Goal: Transaction & Acquisition: Purchase product/service

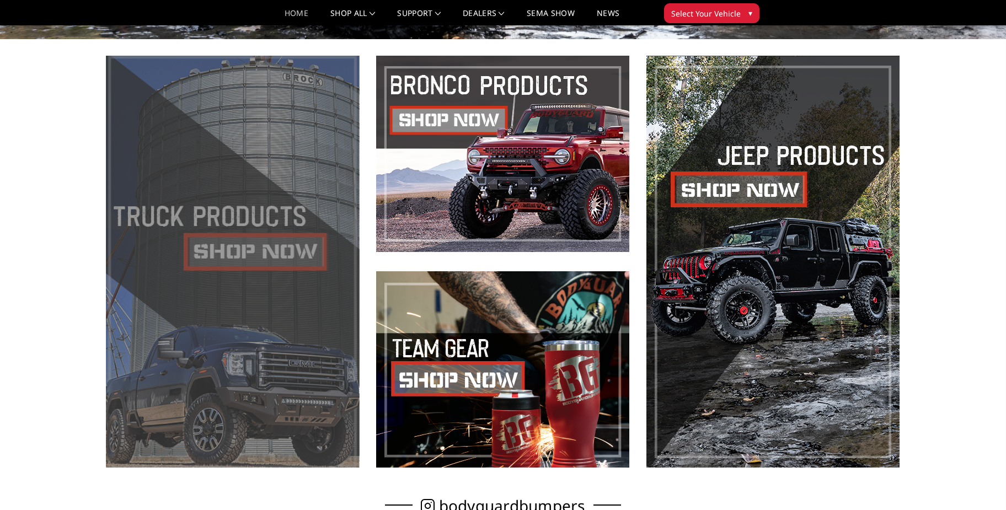
scroll to position [465, 0]
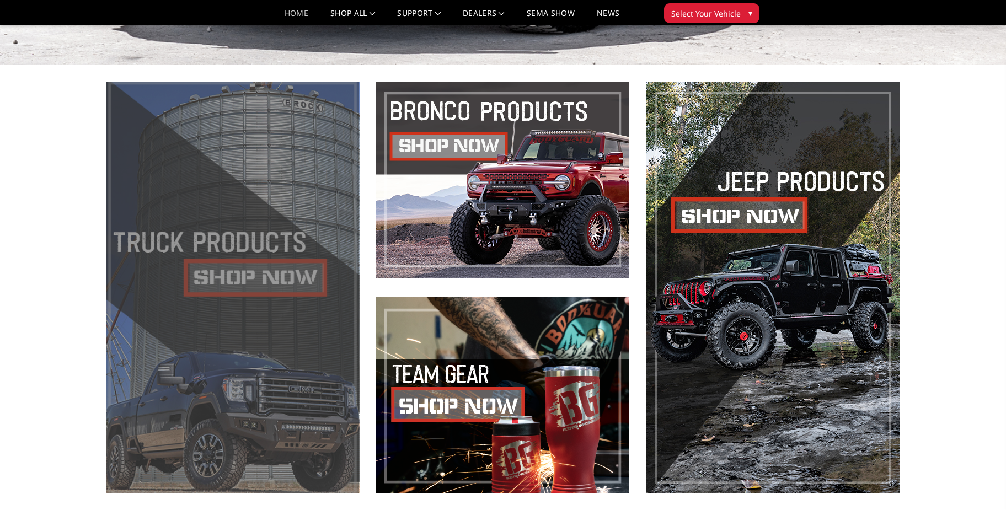
click at [276, 270] on span at bounding box center [232, 288] width 253 height 412
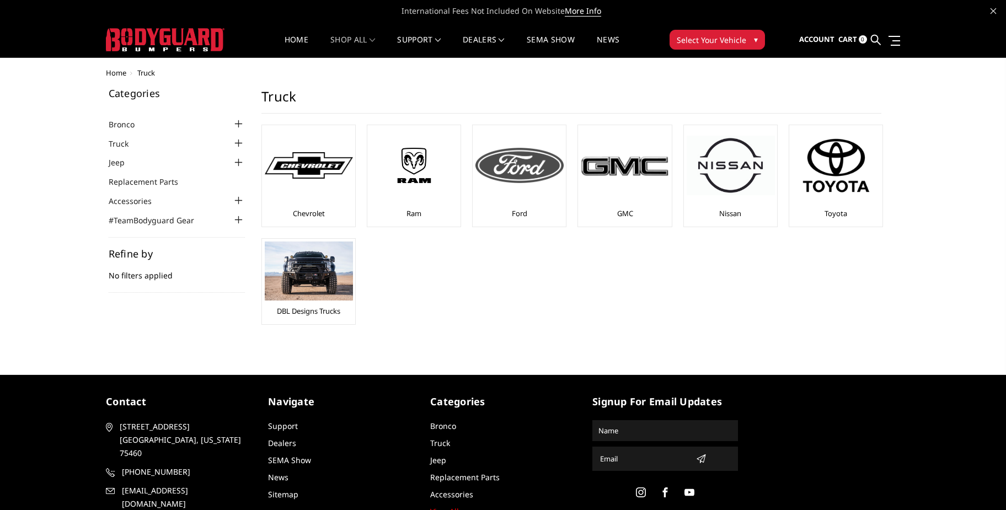
click at [519, 168] on img at bounding box center [520, 165] width 88 height 35
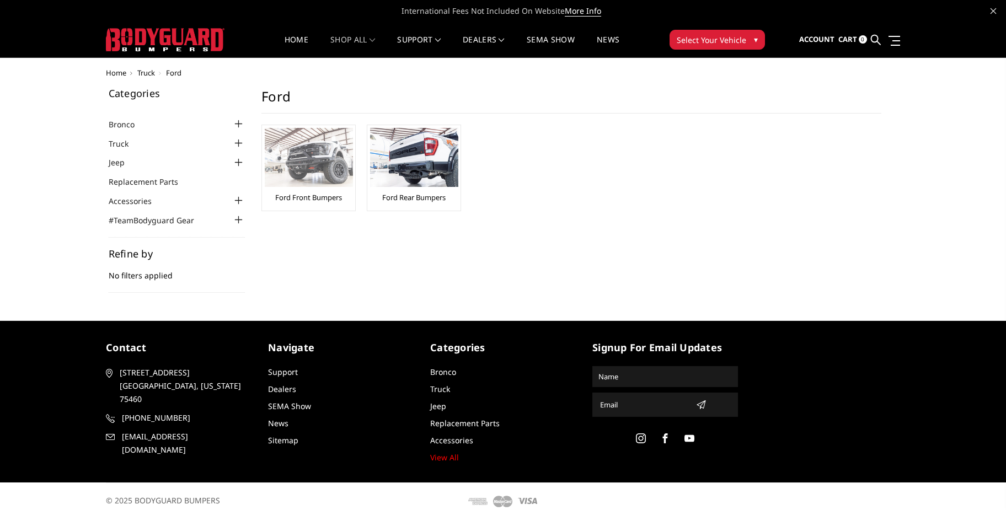
click at [333, 194] on link "Ford Front Bumpers" at bounding box center [308, 198] width 67 height 10
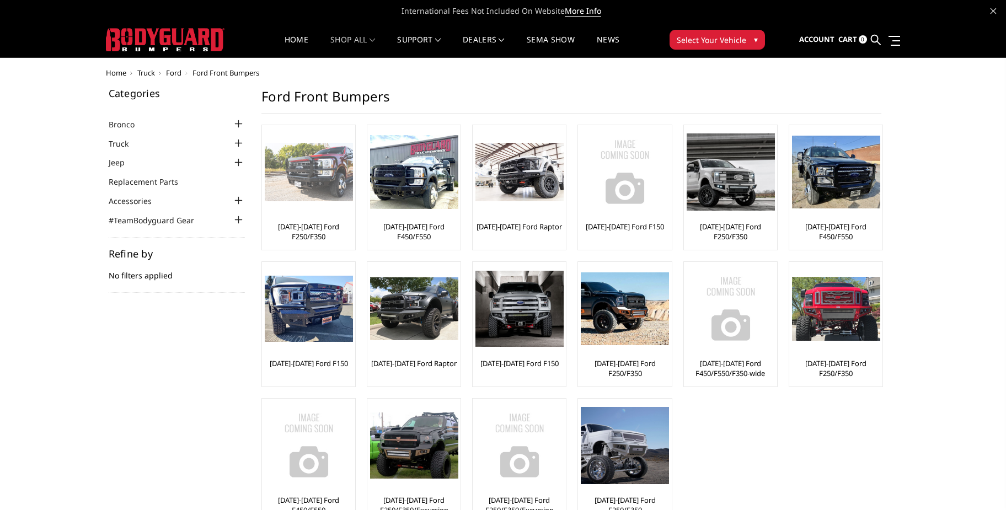
click at [318, 229] on link "[DATE]-[DATE] Ford F250/F350" at bounding box center [309, 232] width 88 height 20
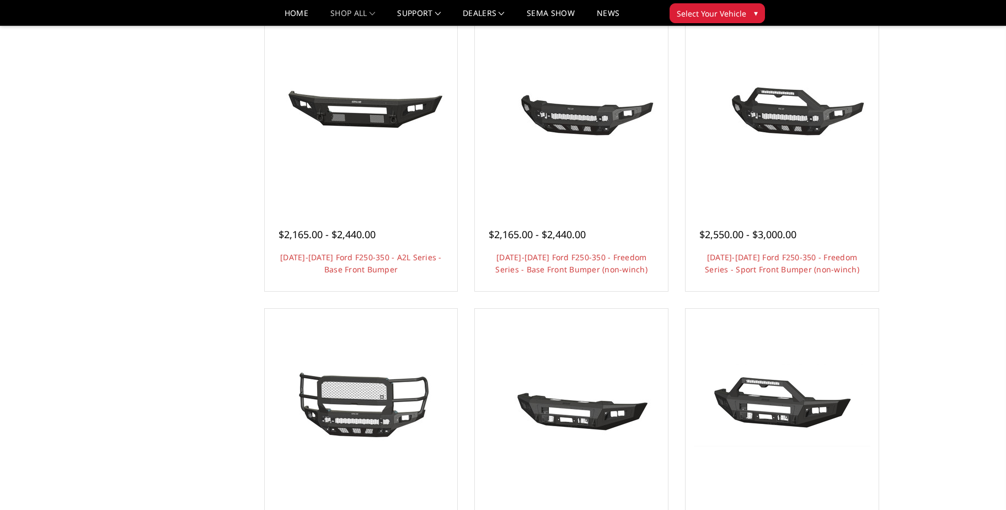
scroll to position [676, 0]
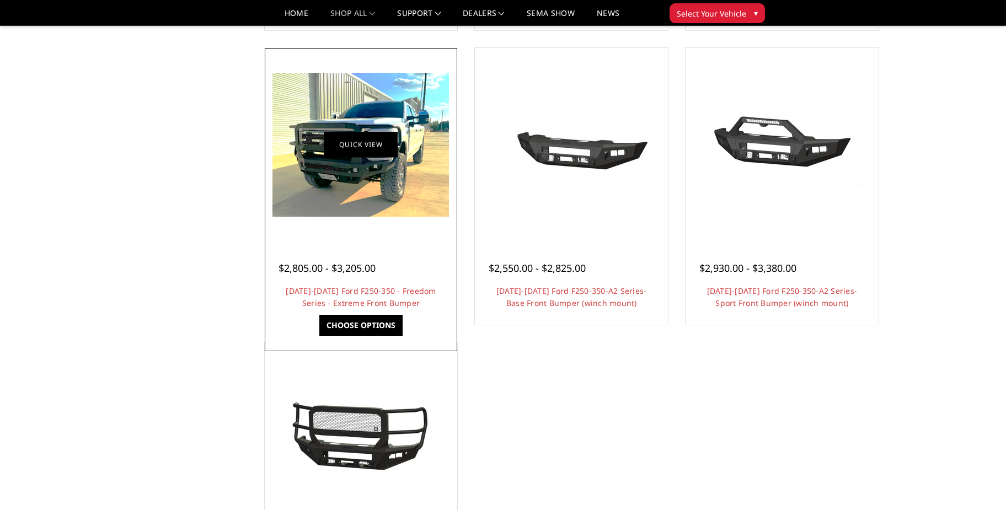
click at [379, 150] on link "Quick view" at bounding box center [361, 145] width 74 height 26
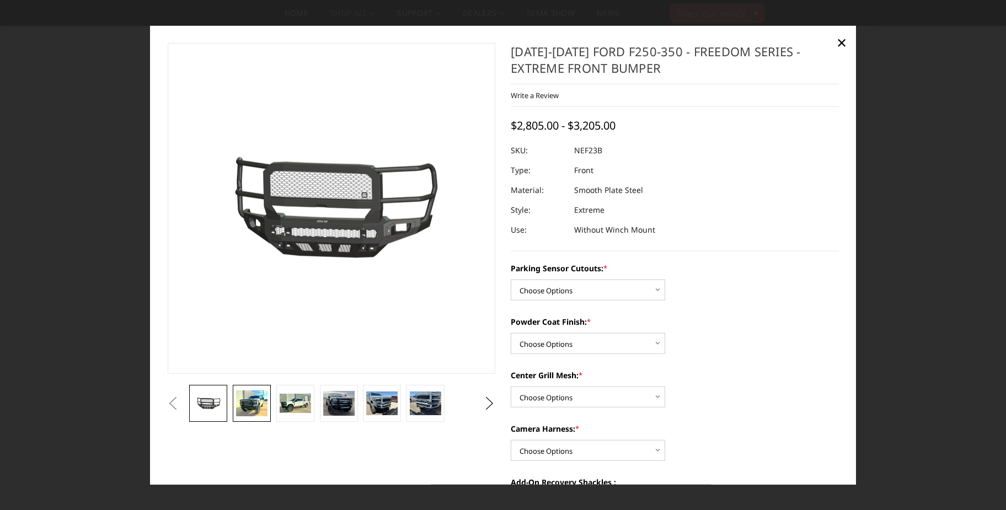
click at [259, 411] on img at bounding box center [251, 403] width 31 height 25
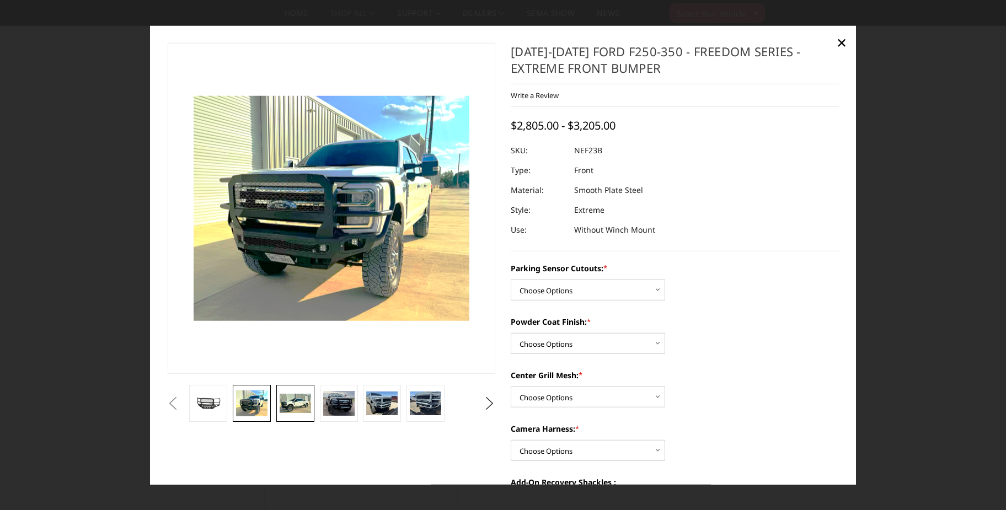
click at [292, 404] on img at bounding box center [295, 403] width 31 height 19
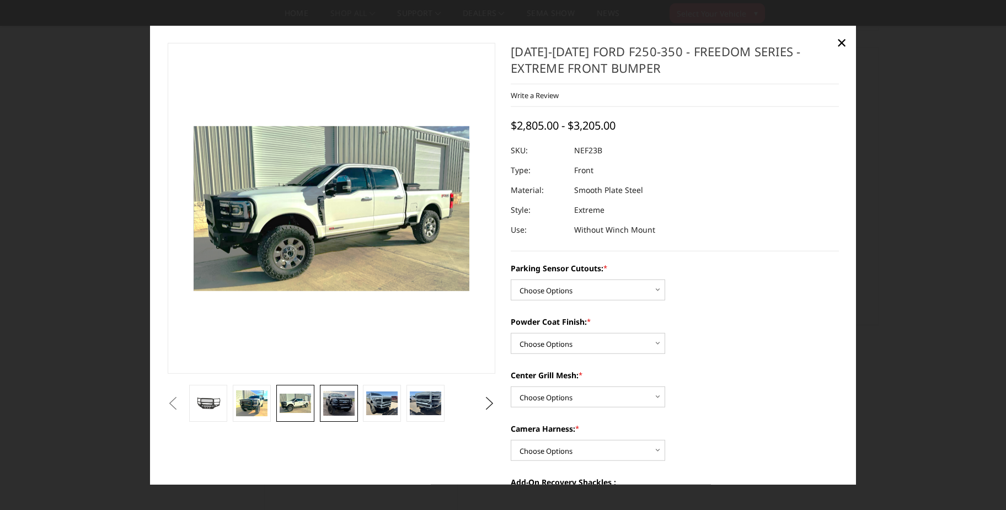
click at [330, 399] on img at bounding box center [338, 403] width 31 height 25
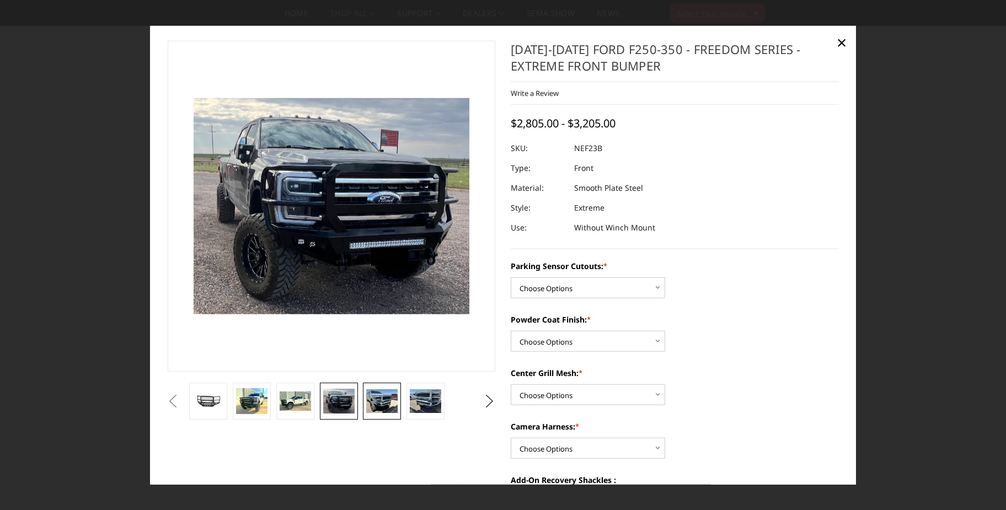
scroll to position [3, 0]
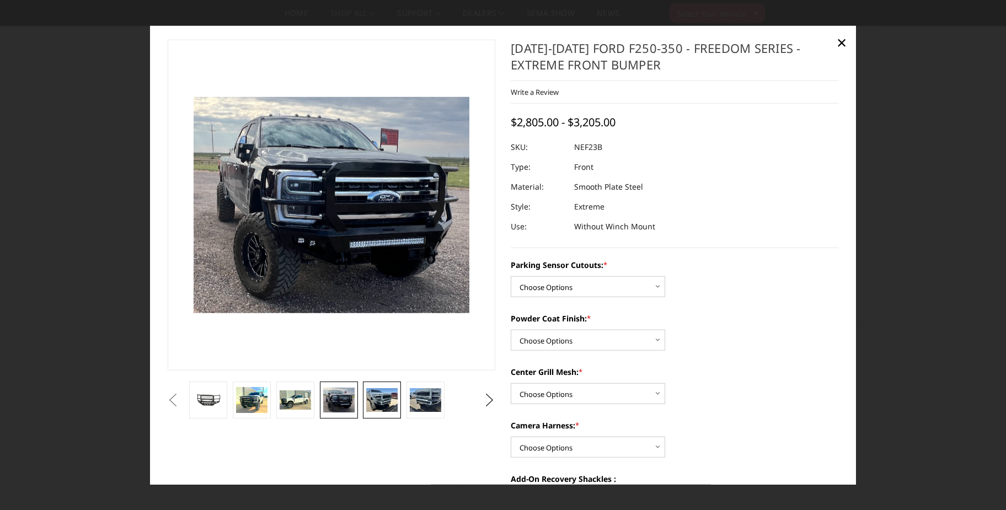
click at [365, 398] on link at bounding box center [382, 400] width 38 height 37
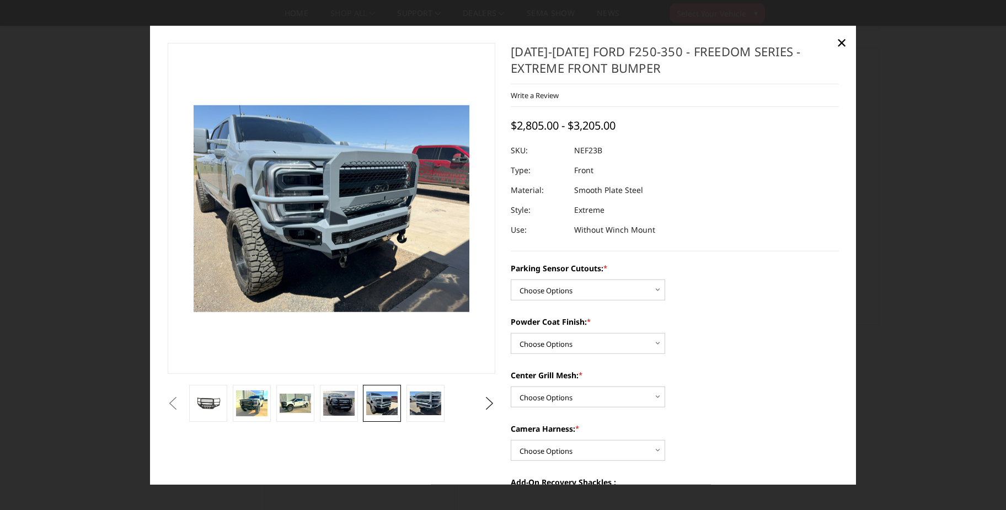
scroll to position [0, 0]
click at [845, 39] on span "×" at bounding box center [842, 42] width 10 height 24
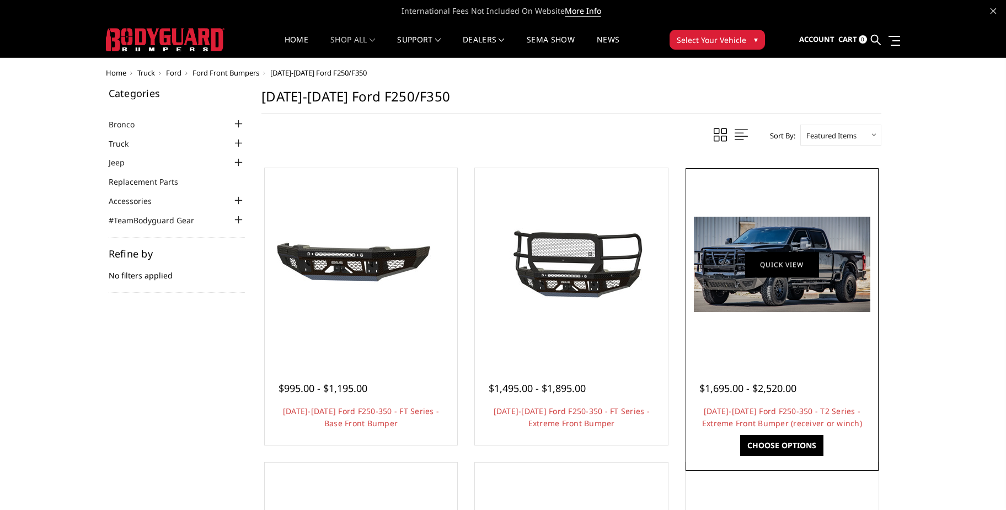
click at [803, 272] on link "Quick view" at bounding box center [782, 265] width 74 height 26
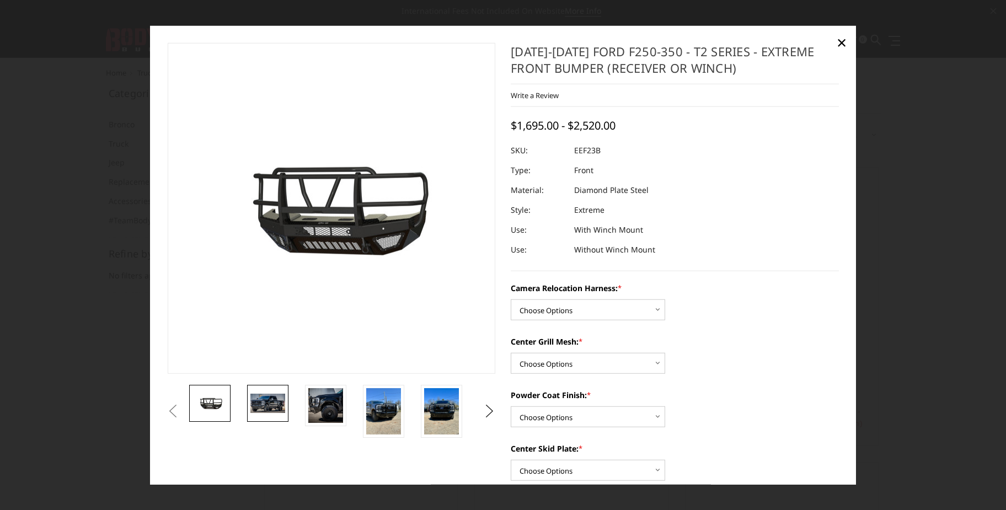
click at [265, 405] on img at bounding box center [267, 403] width 35 height 19
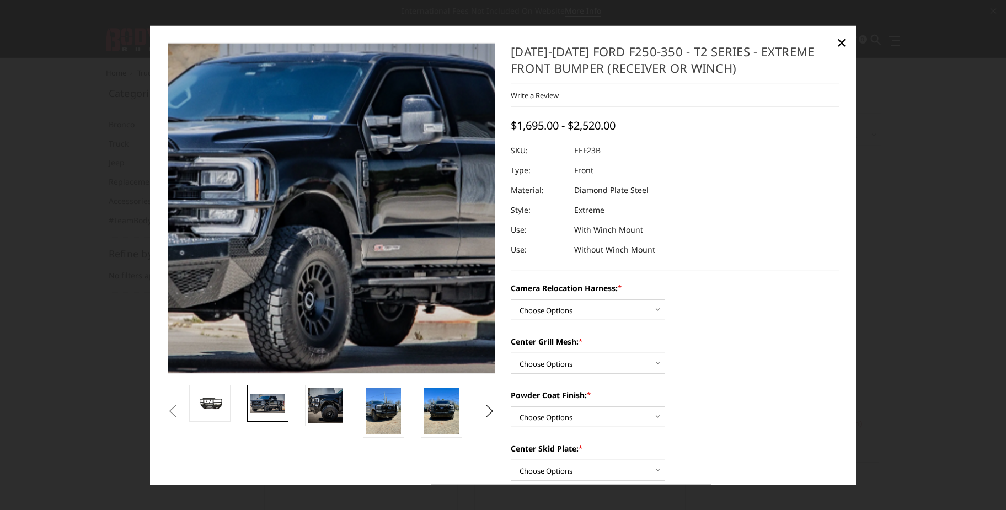
click at [335, 242] on img at bounding box center [328, 204] width 706 height 382
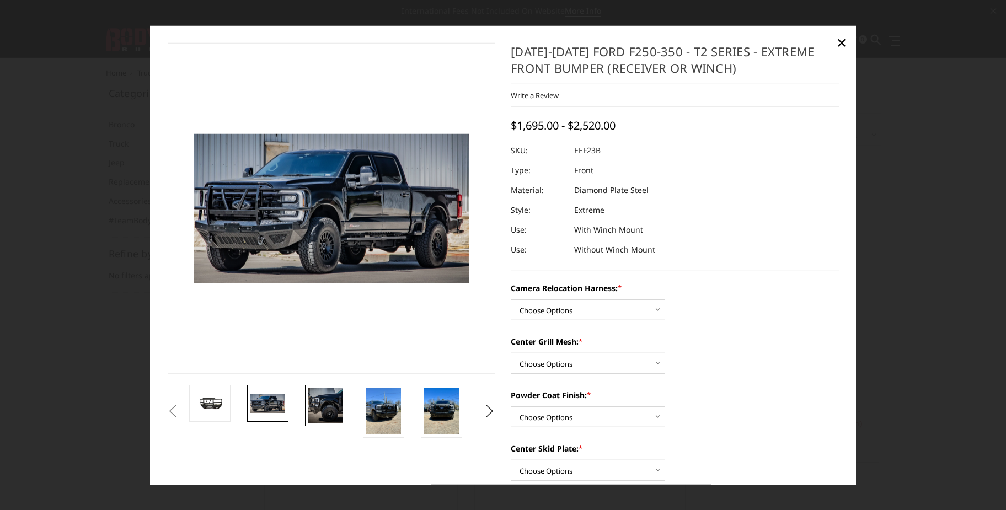
click at [329, 404] on img at bounding box center [325, 405] width 35 height 35
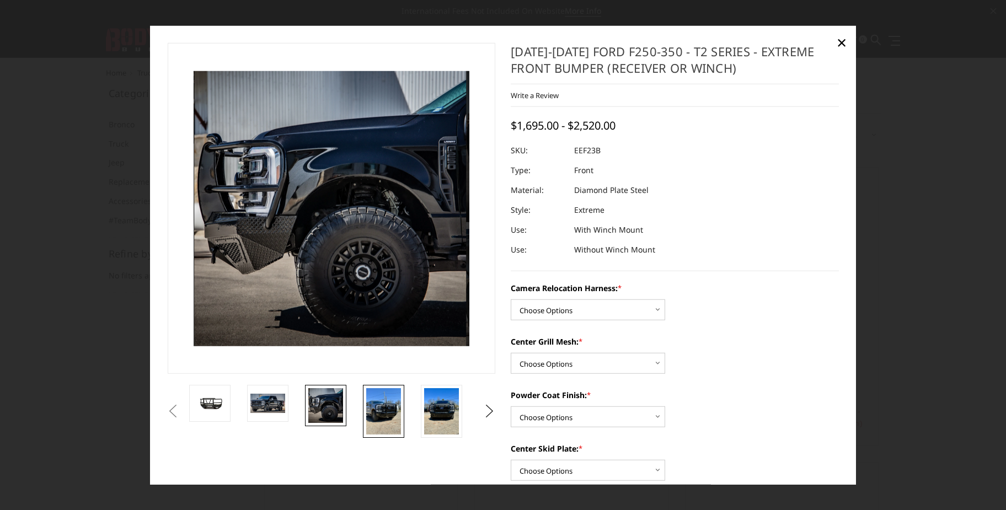
click at [388, 404] on img at bounding box center [383, 411] width 35 height 46
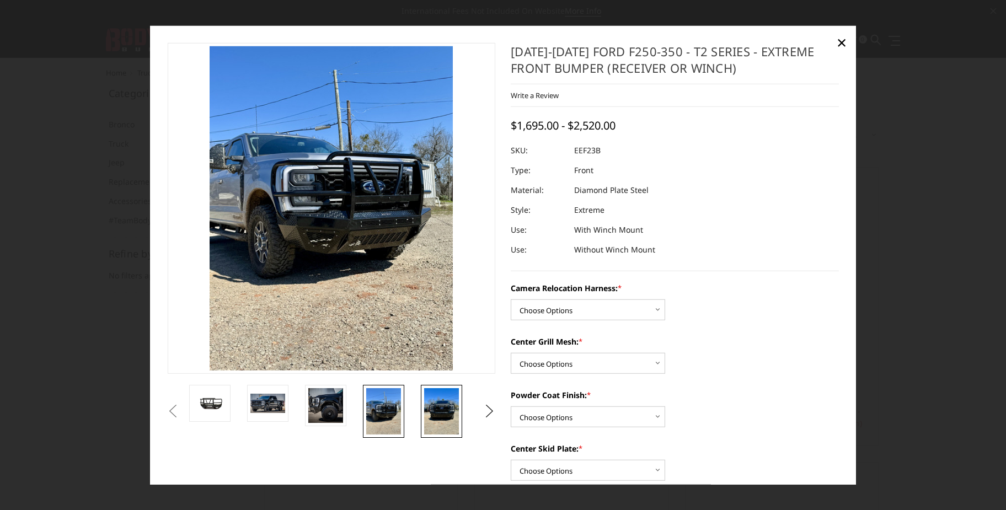
click at [443, 402] on img at bounding box center [441, 411] width 35 height 46
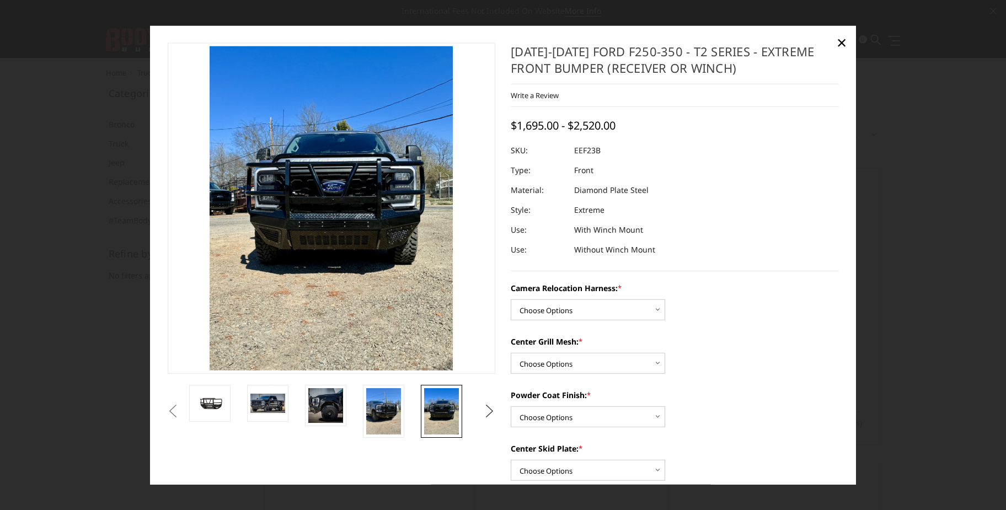
click at [492, 408] on button "Next" at bounding box center [490, 411] width 17 height 17
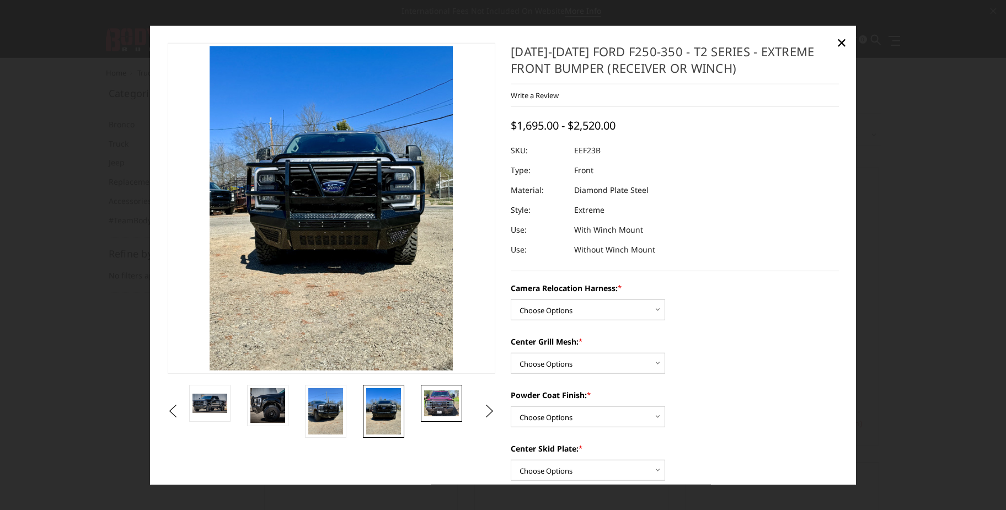
click at [443, 408] on img at bounding box center [441, 404] width 35 height 26
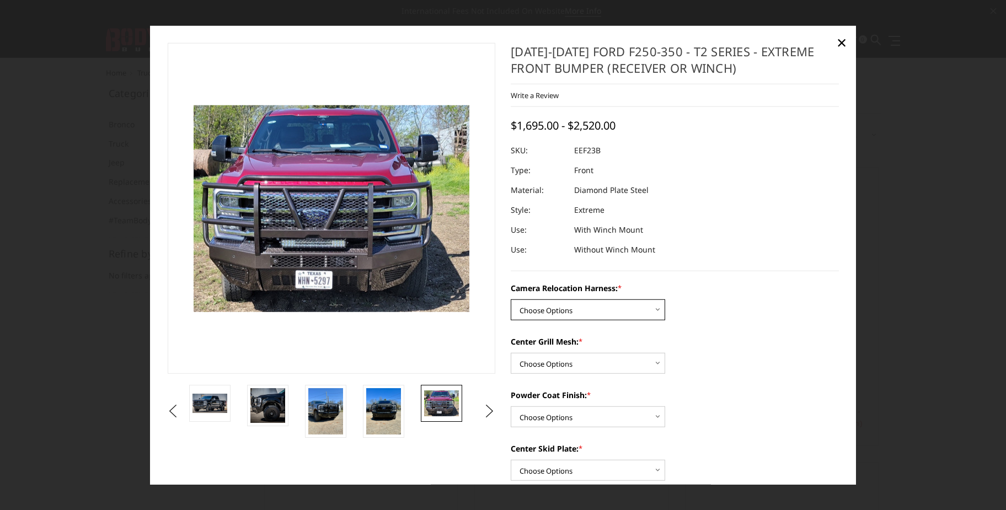
select select "3753"
select select "3752"
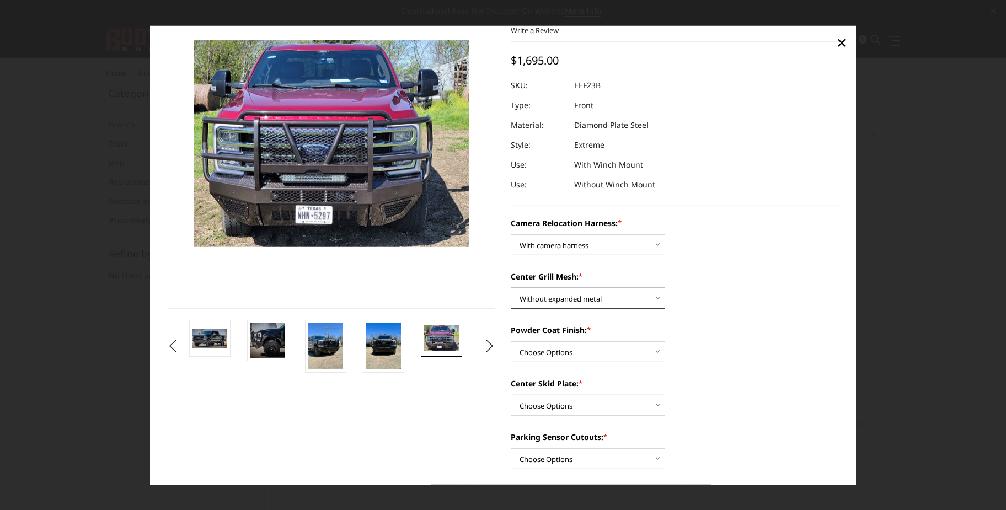
scroll to position [68, 0]
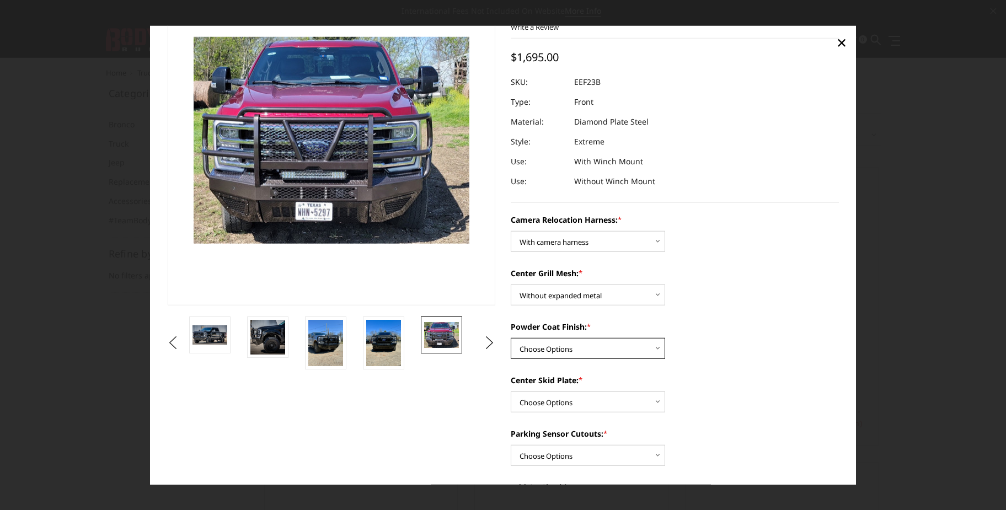
select select "3750"
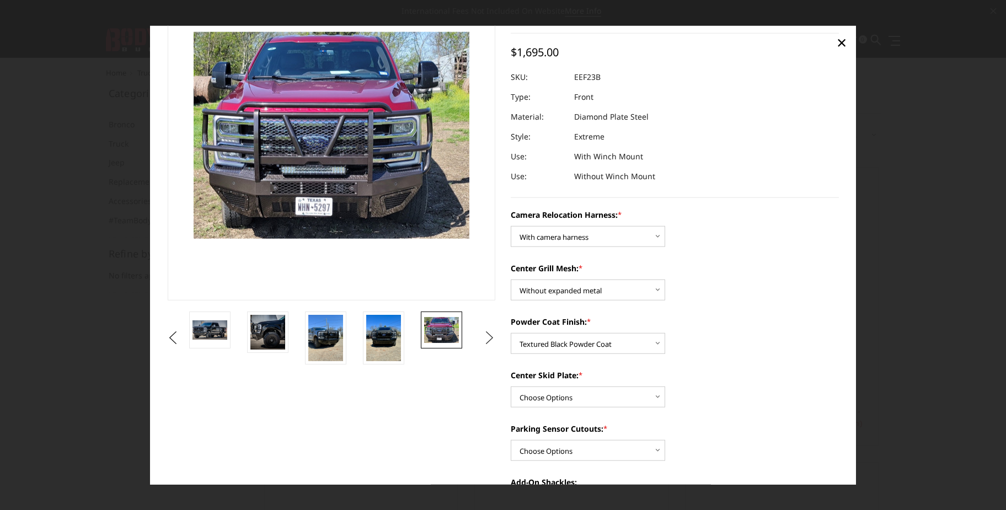
click at [493, 339] on button "Next" at bounding box center [490, 338] width 17 height 17
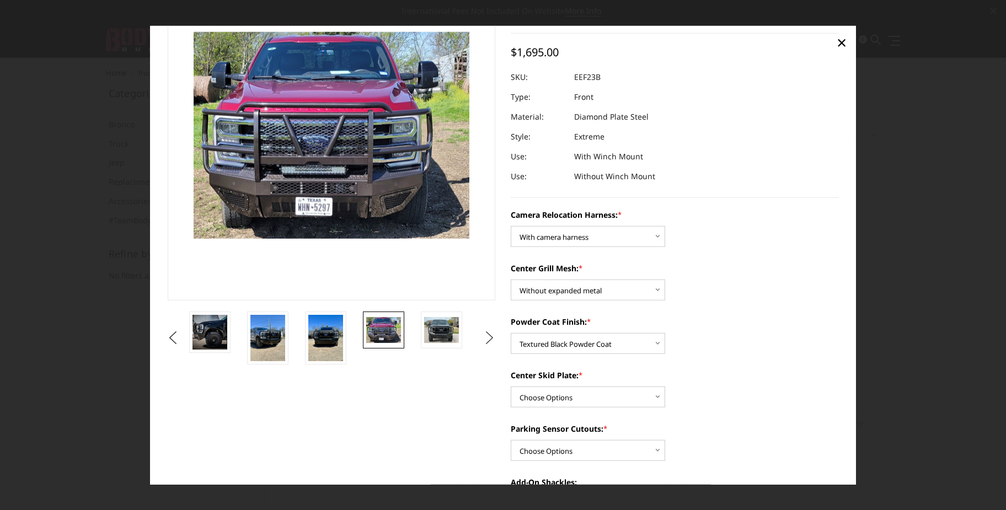
click at [491, 336] on button "Next" at bounding box center [490, 338] width 17 height 17
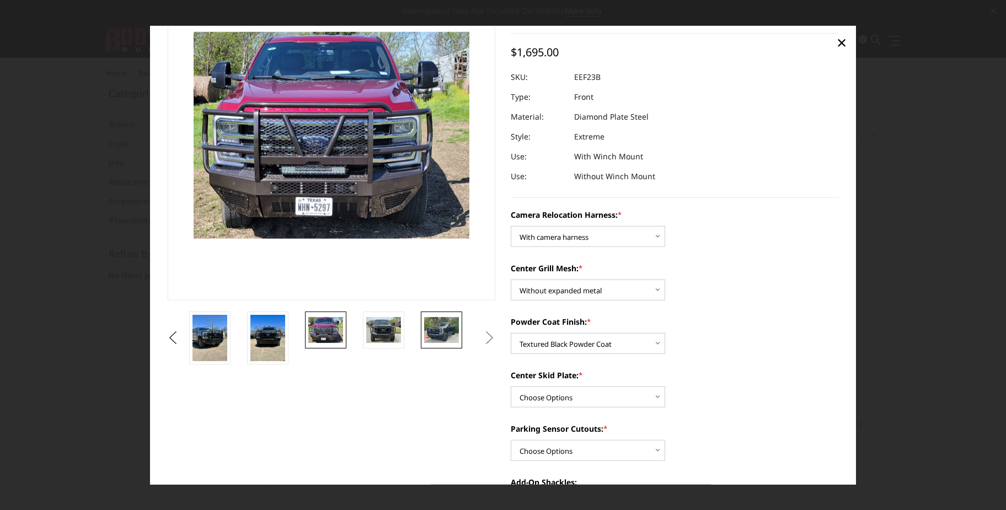
click at [436, 327] on img at bounding box center [441, 330] width 35 height 26
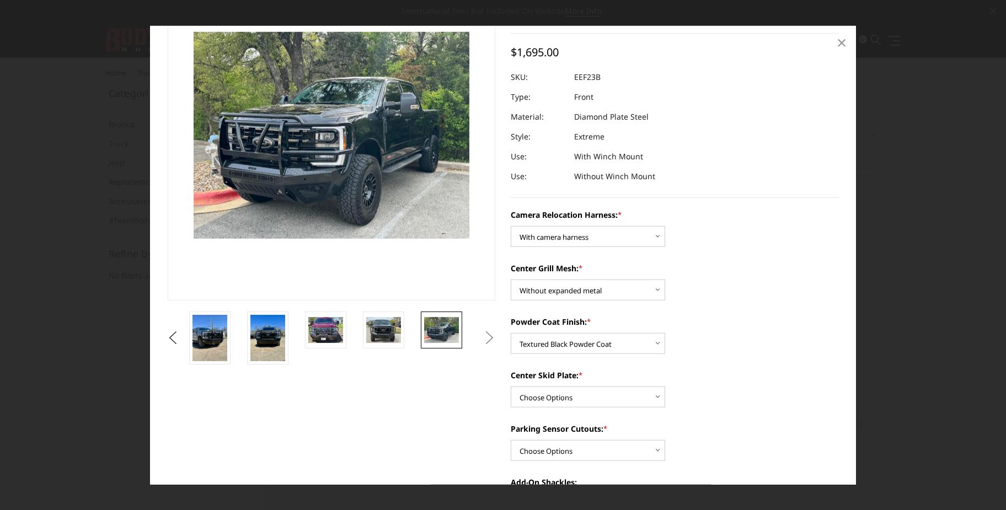
click at [846, 43] on span "×" at bounding box center [842, 42] width 10 height 24
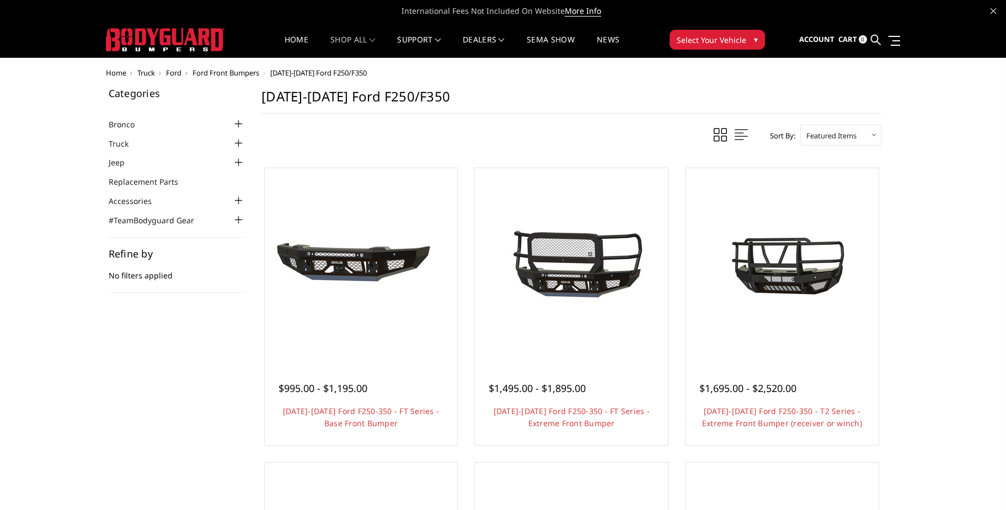
scroll to position [0, 0]
